Goal: Task Accomplishment & Management: Manage account settings

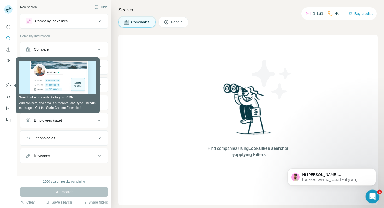
click at [368, 198] on div "Ouvrir le Messenger Intercom" at bounding box center [371, 195] width 17 height 17
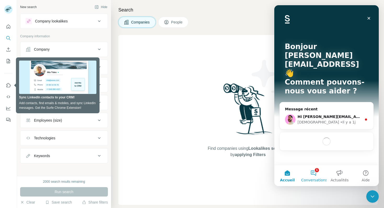
click at [312, 174] on button "1 Conversations" at bounding box center [314, 175] width 26 height 21
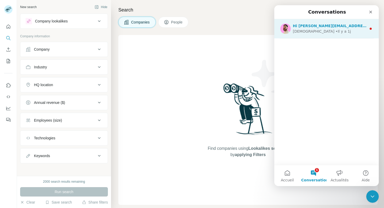
click at [325, 34] on div "Hi [PERSON_NAME][EMAIL_ADDRESS], [PERSON_NAME] here 👋 I hope you're doing well …" at bounding box center [326, 28] width 105 height 19
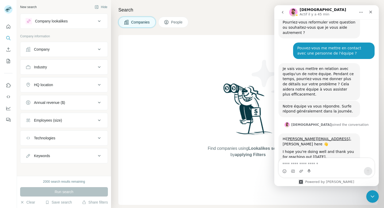
scroll to position [139, 0]
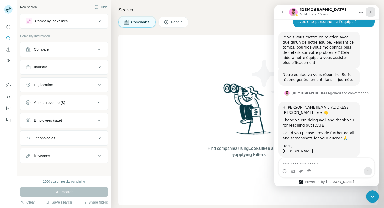
click at [370, 11] on icon "Fermer" at bounding box center [371, 12] width 4 height 4
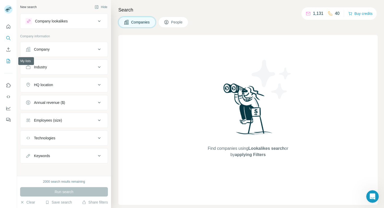
click at [8, 59] on icon "My lists" at bounding box center [8, 61] width 3 height 4
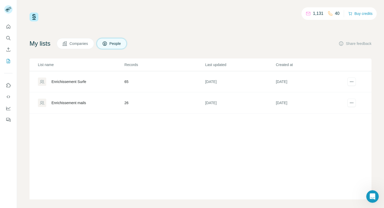
click at [75, 83] on div "Enrichissement Surfe" at bounding box center [68, 81] width 35 height 5
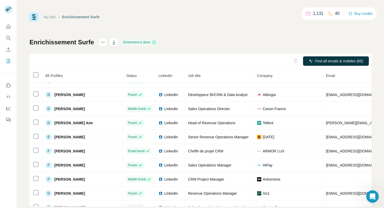
scroll to position [218, 0]
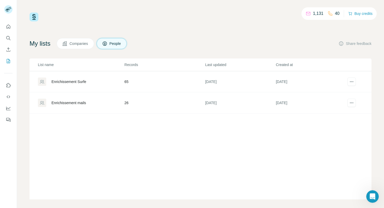
click at [68, 101] on div "Enrichissement mails" at bounding box center [68, 102] width 35 height 5
